Goal: Task Accomplishment & Management: Manage account settings

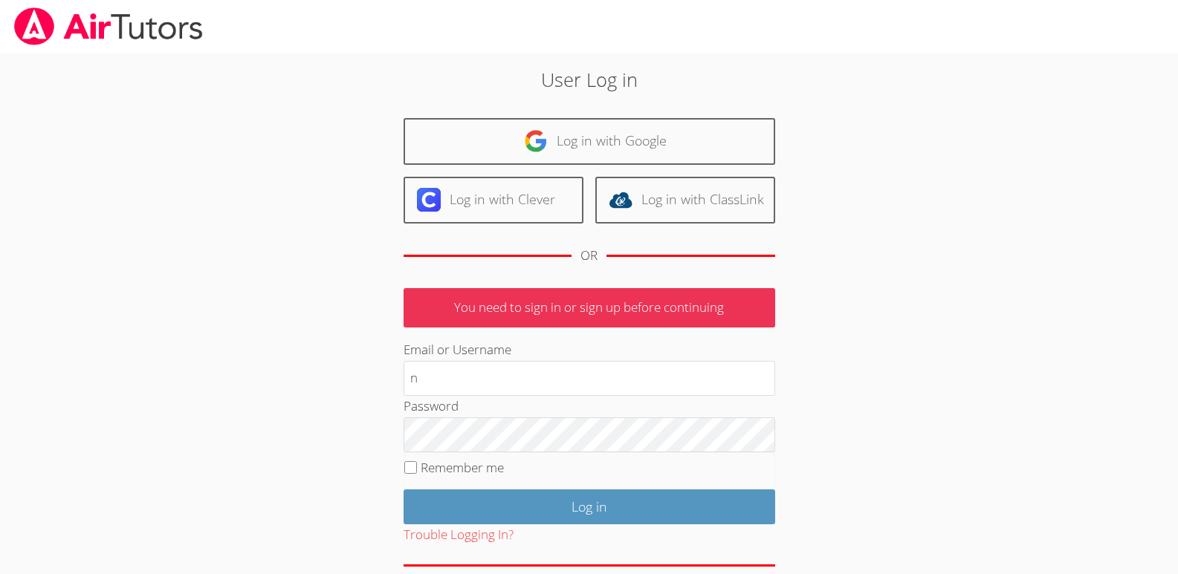
type input "[EMAIL_ADDRESS][DOMAIN_NAME]"
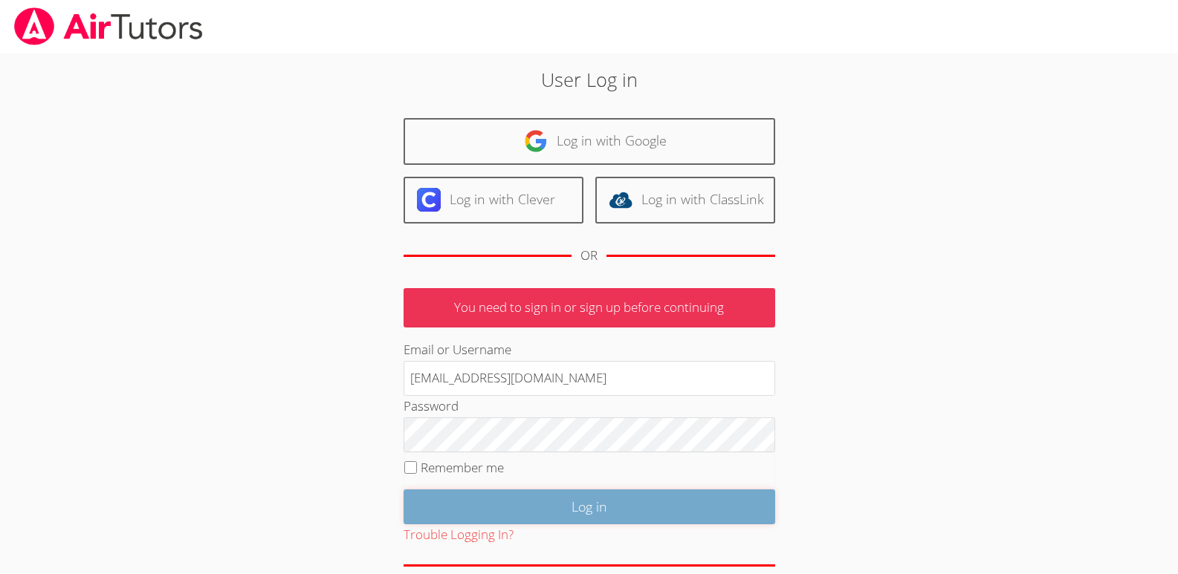
click at [588, 503] on input "Log in" at bounding box center [590, 507] width 372 height 35
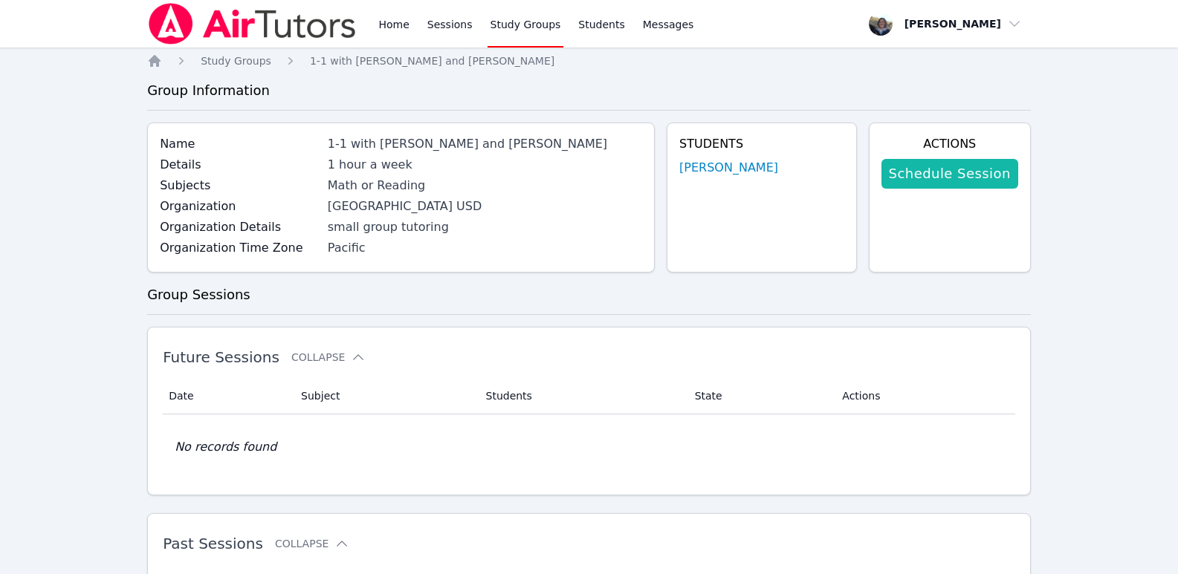
click at [956, 176] on link "Schedule Session" at bounding box center [949, 174] width 137 height 30
click at [392, 27] on link "Home" at bounding box center [393, 24] width 36 height 48
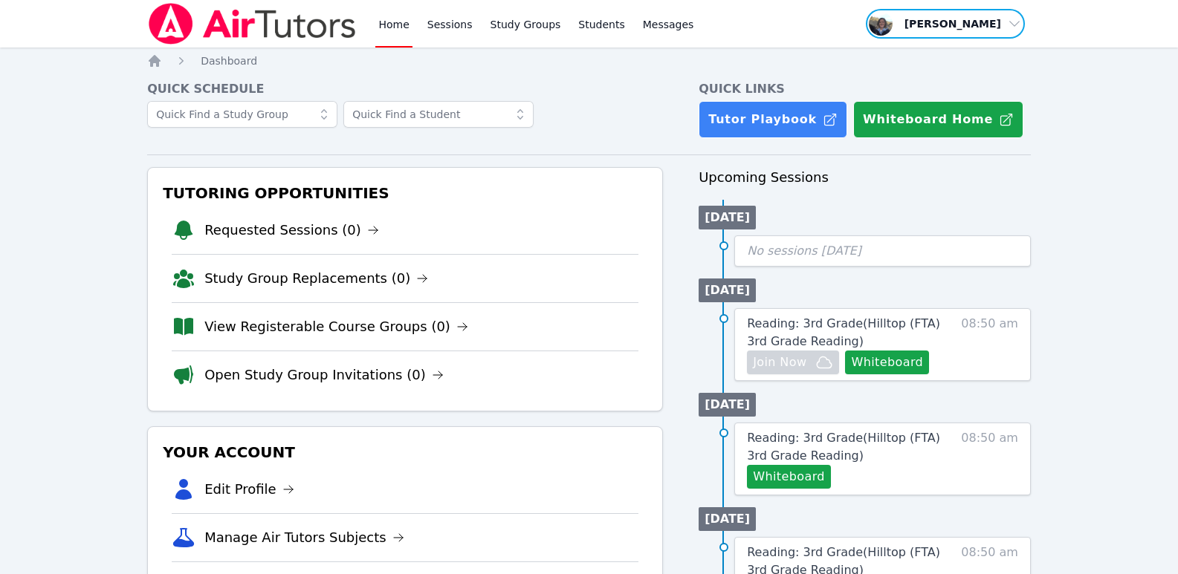
click at [1012, 24] on span "button" at bounding box center [945, 23] width 162 height 33
click at [912, 84] on button "Logout" at bounding box center [950, 84] width 143 height 27
